Goal: Find specific page/section: Find specific page/section

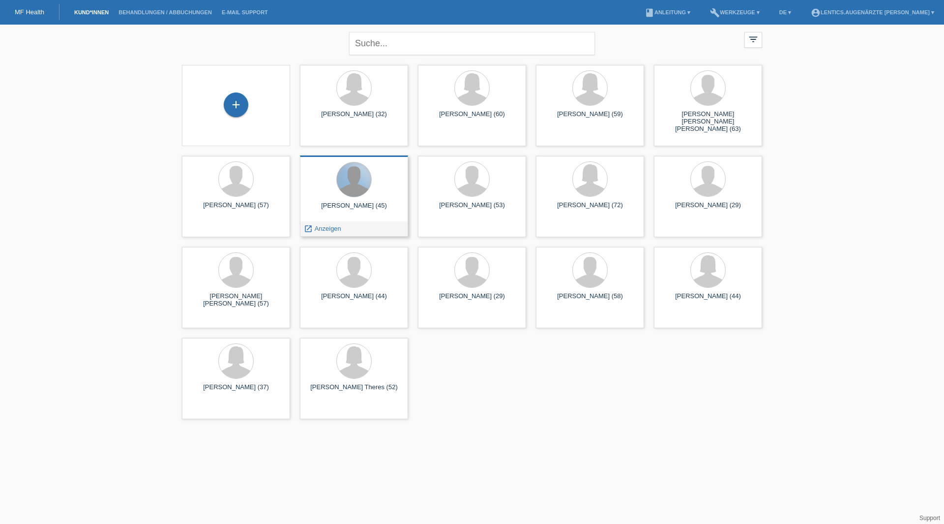
click at [366, 167] on div at bounding box center [354, 179] width 34 height 34
click at [339, 205] on div "Zlatko Donev (45)" at bounding box center [354, 210] width 92 height 16
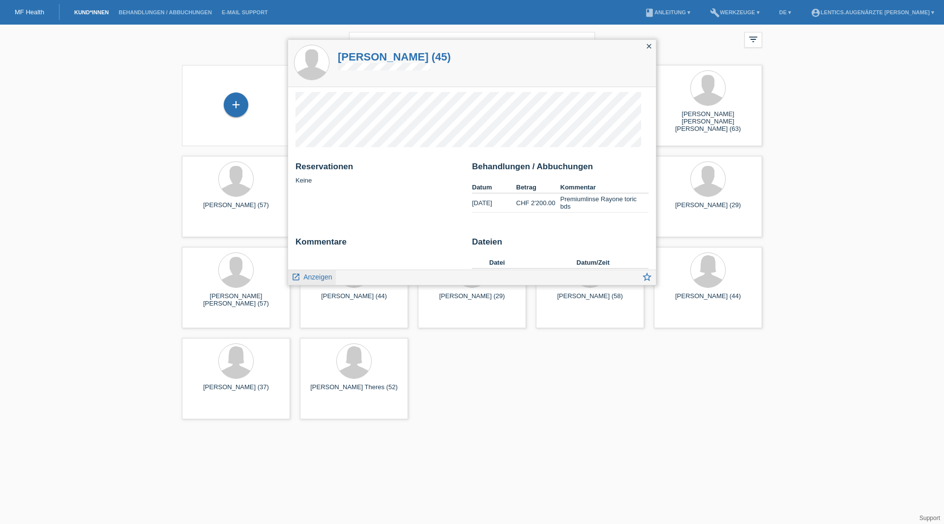
click at [307, 277] on span "Anzeigen" at bounding box center [317, 277] width 29 height 8
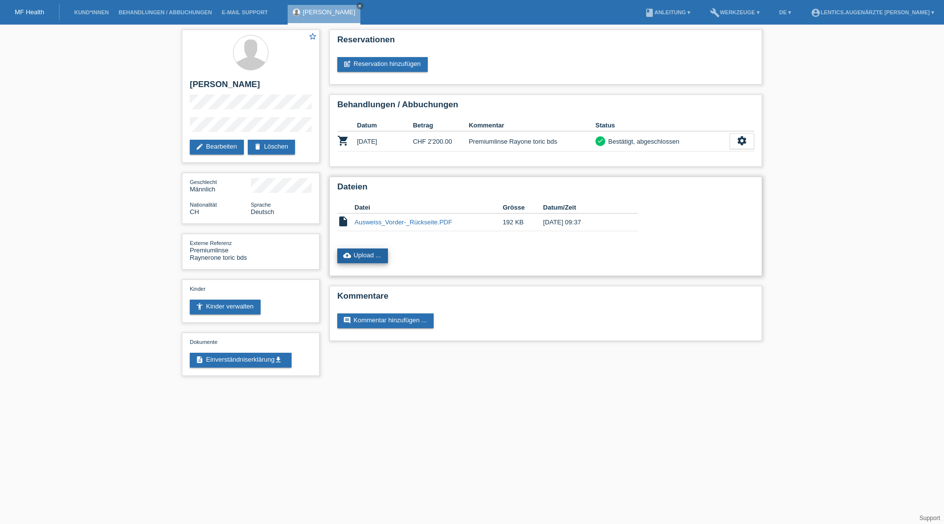
click at [368, 252] on link "cloud_upload Upload ..." at bounding box center [362, 255] width 51 height 15
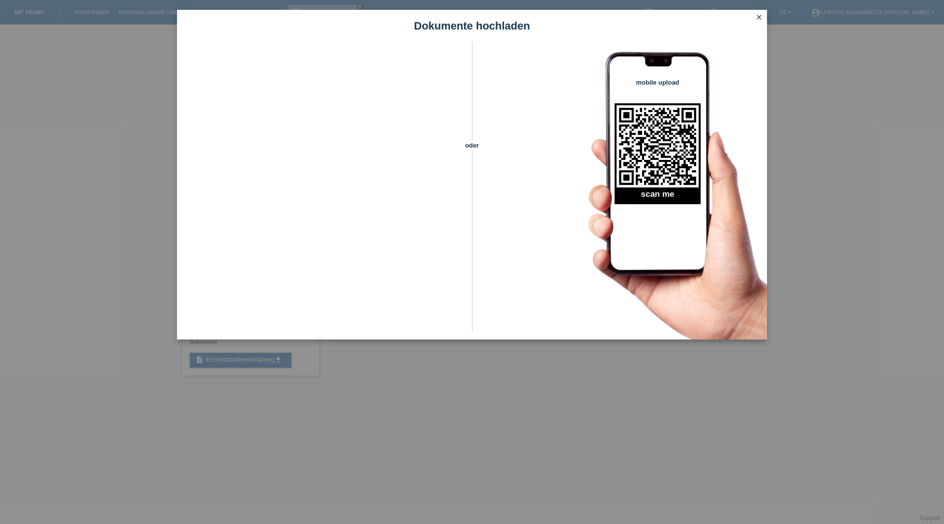
click at [759, 14] on icon "close" at bounding box center [759, 17] width 8 height 8
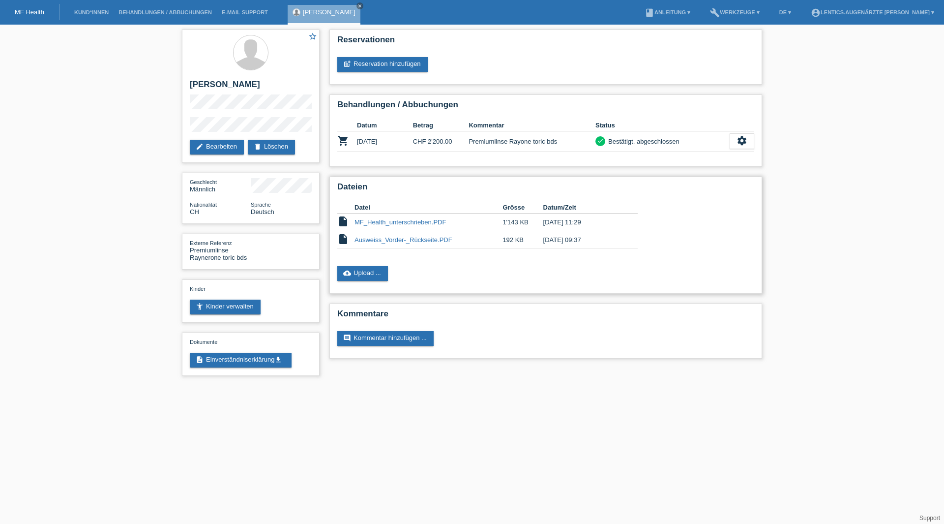
click at [402, 224] on link "MF_Health_unterschrieben.PDF" at bounding box center [399, 221] width 91 height 7
